Goal: Check status: Check status

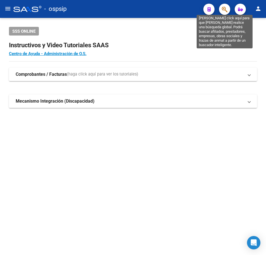
click at [225, 8] on icon "button" at bounding box center [225, 9] width 6 height 6
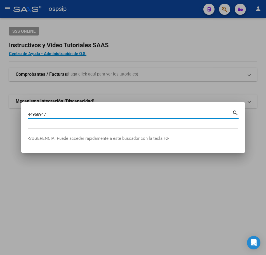
type input "44968947"
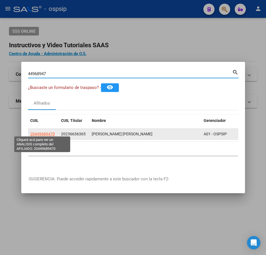
click at [40, 132] on span "20449689470" at bounding box center [42, 134] width 25 height 4
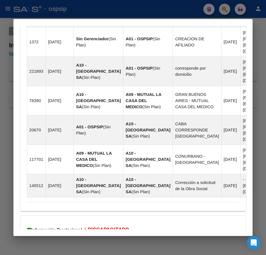
scroll to position [616, 0]
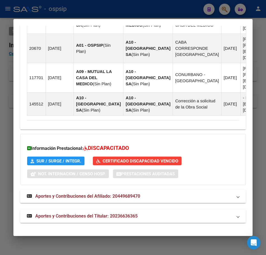
click at [182, 215] on mat-panel-title "Aportes y Contribuciones del Titular: 20236636365" at bounding box center [130, 216] width 206 height 7
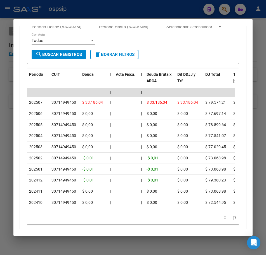
scroll to position [872, 0]
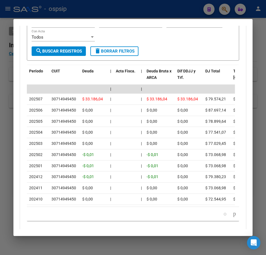
click at [177, 9] on div at bounding box center [133, 127] width 266 height 255
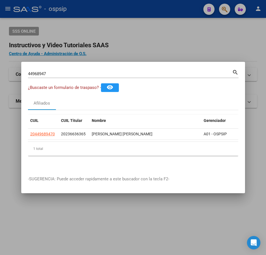
click at [177, 9] on div at bounding box center [133, 127] width 266 height 255
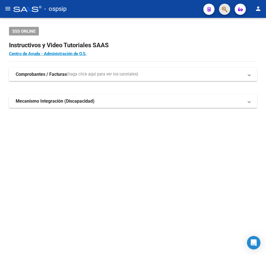
click at [219, 9] on button "button" at bounding box center [224, 9] width 11 height 11
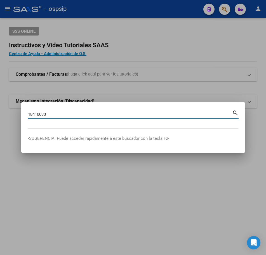
type input "18410030"
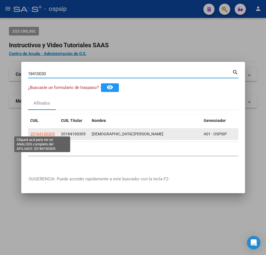
click at [46, 132] on span "20184100305" at bounding box center [42, 134] width 25 height 4
type textarea "20184100305"
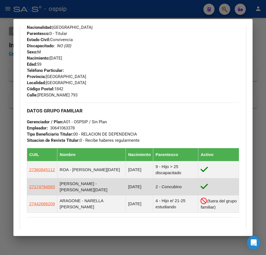
scroll to position [247, 0]
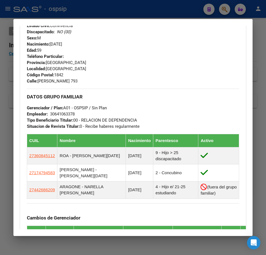
click at [139, 13] on div at bounding box center [133, 127] width 266 height 255
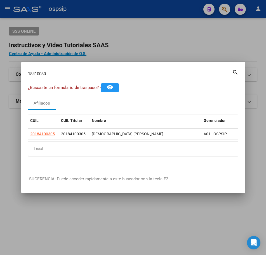
click at [162, 47] on div at bounding box center [133, 127] width 266 height 255
